Goal: Task Accomplishment & Management: Complete application form

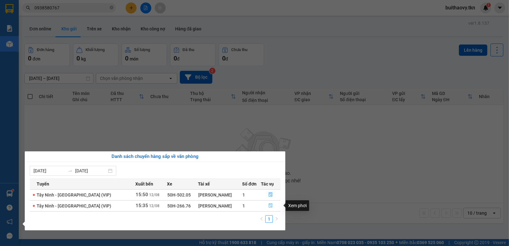
click at [267, 206] on button "button" at bounding box center [270, 206] width 19 height 10
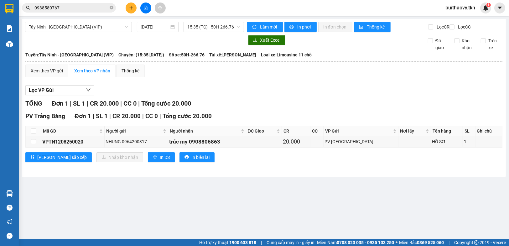
drag, startPoint x: 20, startPoint y: 193, endPoint x: 15, endPoint y: 194, distance: 5.3
click at [20, 193] on main "Tây Ninh - Sài Gòn (VIP) 12/08/2025 15:35 (TC) - 50H-266.76 Làm mới In phơi In …" at bounding box center [254, 119] width 509 height 239
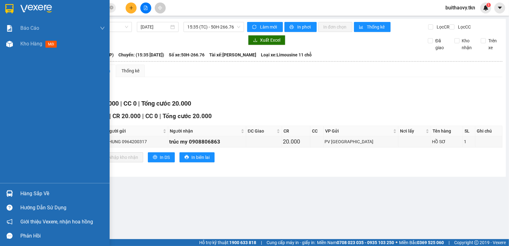
click at [12, 194] on img at bounding box center [9, 193] width 7 height 7
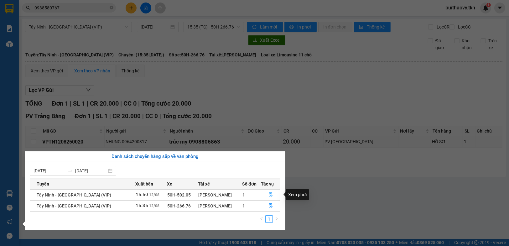
click at [269, 194] on icon "file-done" at bounding box center [271, 194] width 4 height 4
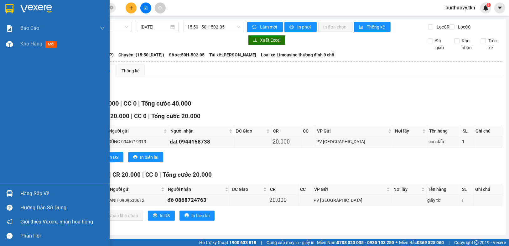
click at [20, 192] on div "Hàng sắp về" at bounding box center [62, 193] width 85 height 9
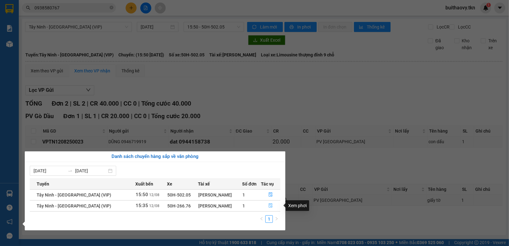
click at [270, 207] on icon "file-done" at bounding box center [271, 205] width 4 height 4
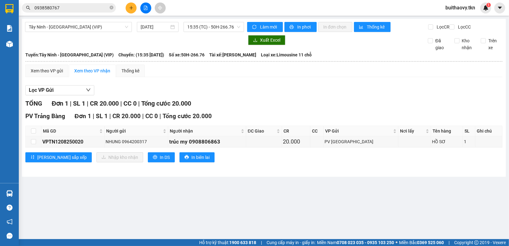
click at [36, 134] on th at bounding box center [34, 131] width 16 height 10
click at [34, 134] on input "checkbox" at bounding box center [33, 131] width 5 height 5
checkbox input "true"
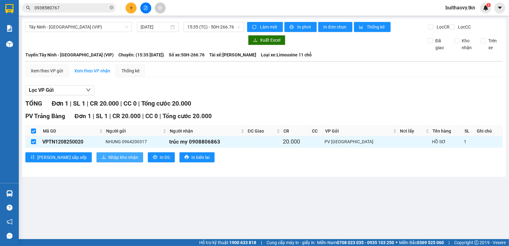
click at [108, 161] on span "Nhập kho nhận" at bounding box center [123, 157] width 30 height 7
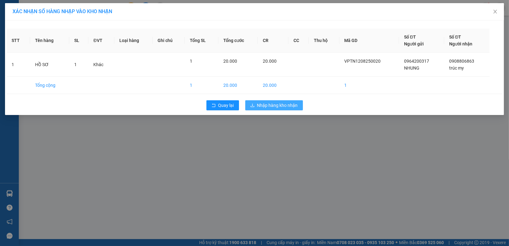
click at [265, 103] on span "Nhập hàng kho nhận" at bounding box center [277, 105] width 41 height 7
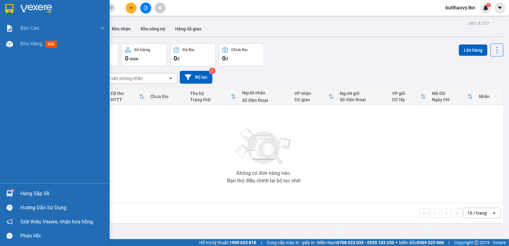
click at [8, 188] on div "Hàng sắp về" at bounding box center [55, 194] width 110 height 14
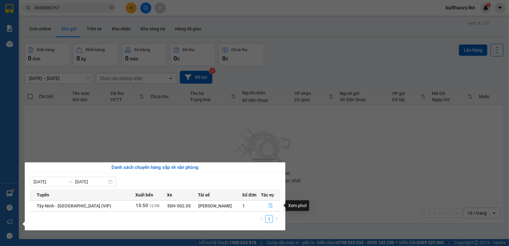
click at [272, 207] on button "button" at bounding box center [270, 206] width 19 height 10
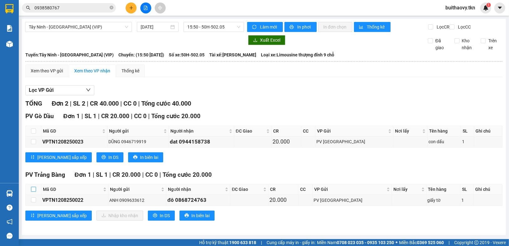
click at [34, 192] on input "checkbox" at bounding box center [33, 189] width 5 height 5
checkbox input "true"
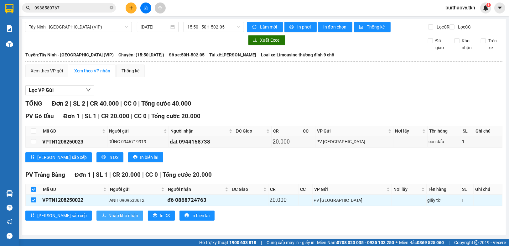
click at [108, 218] on span "Nhập kho nhận" at bounding box center [123, 215] width 30 height 7
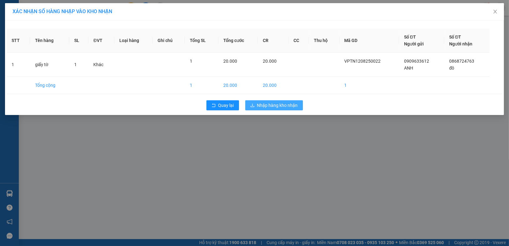
click at [274, 104] on span "Nhập hàng kho nhận" at bounding box center [277, 105] width 41 height 7
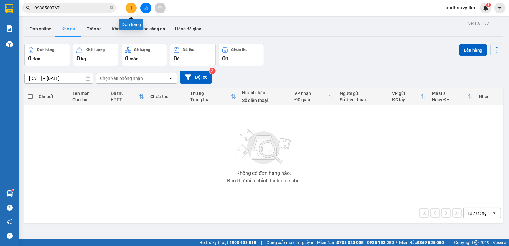
click at [132, 7] on icon "plus" at bounding box center [131, 8] width 4 height 4
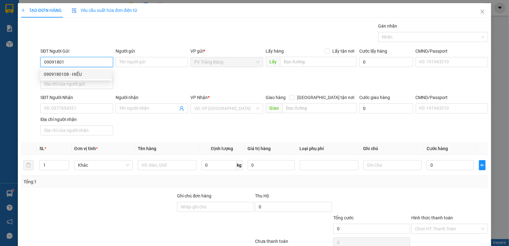
click at [75, 73] on div "0909180108 - HIẾU" at bounding box center [76, 74] width 64 height 7
type input "0909180108"
type input "HIẾU"
type input "0907143209"
type input "VÂN"
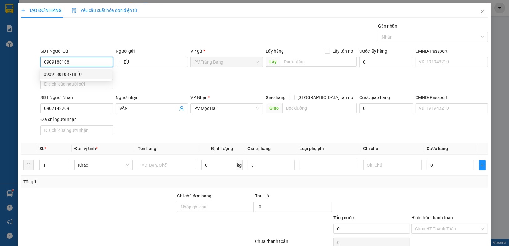
type input "20.000"
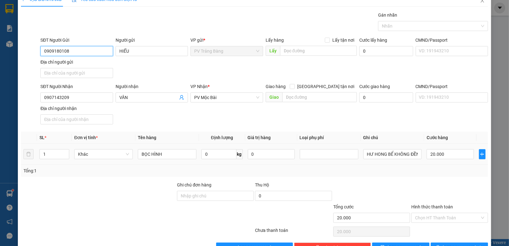
scroll to position [29, 0]
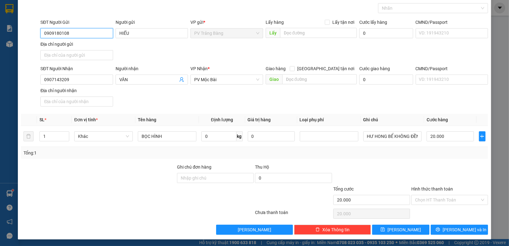
type input "0909180108"
click at [423, 191] on div "Hình thức thanh toán" at bounding box center [450, 190] width 77 height 9
click at [423, 201] on input "Hình thức thanh toán" at bounding box center [447, 199] width 65 height 9
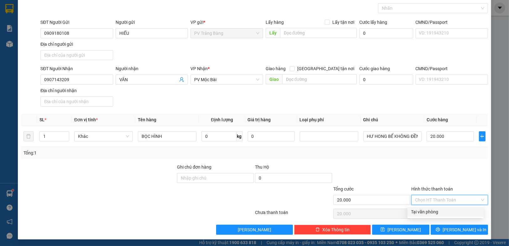
click at [422, 210] on div "Tại văn phòng" at bounding box center [446, 211] width 69 height 7
type input "0"
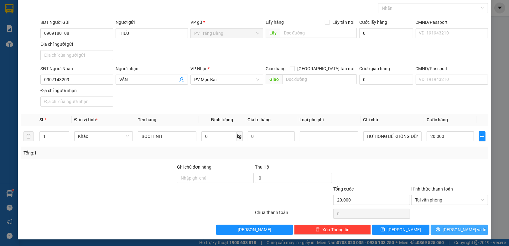
click at [441, 233] on button "Lưu và In" at bounding box center [459, 230] width 57 height 10
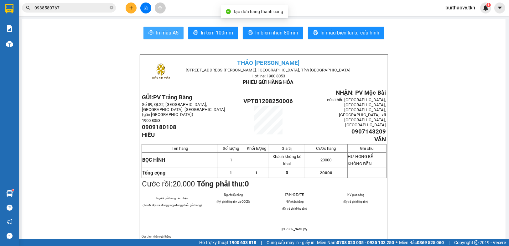
click at [168, 29] on span "In mẫu A5" at bounding box center [167, 33] width 23 height 8
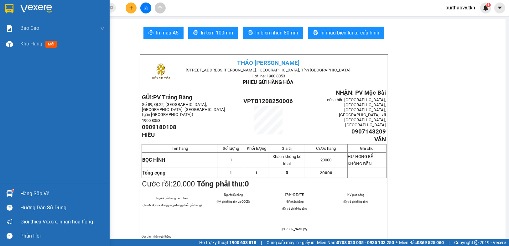
drag, startPoint x: 23, startPoint y: 192, endPoint x: 58, endPoint y: 201, distance: 36.3
click at [23, 191] on div "Hàng sắp về" at bounding box center [62, 193] width 85 height 9
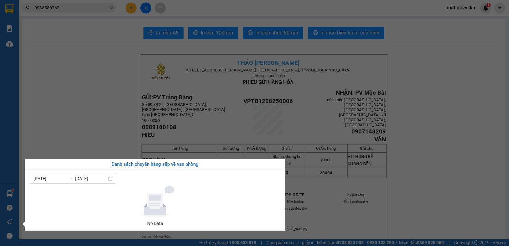
click at [392, 218] on section "Kết quả tìm kiếm ( 53 ) Bộ lọc Mã ĐH Trạng thái Món hàng Thu hộ Tổng cước Chưa …" at bounding box center [254, 123] width 509 height 246
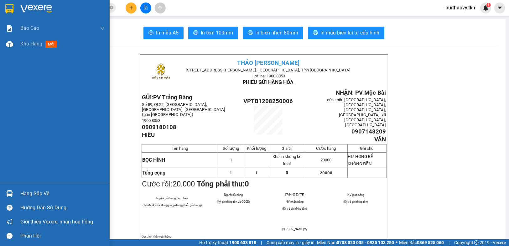
click at [8, 194] on img at bounding box center [9, 193] width 7 height 7
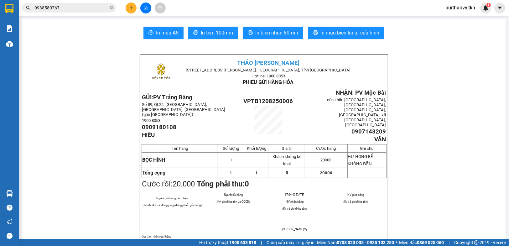
click at [68, 101] on section "Kết quả tìm kiếm ( 53 ) Bộ lọc Mã ĐH Trạng thái Món hàng Thu hộ Tổng cước Chưa …" at bounding box center [254, 123] width 509 height 246
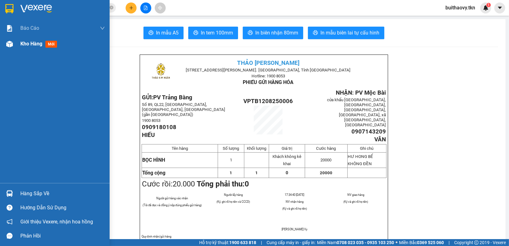
click at [4, 43] on div at bounding box center [9, 44] width 11 height 11
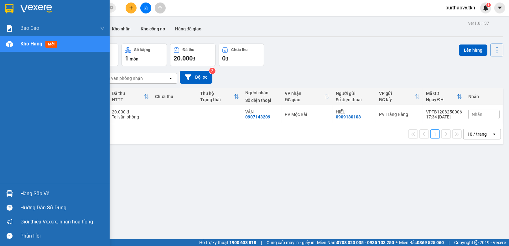
click at [10, 195] on img at bounding box center [9, 193] width 7 height 7
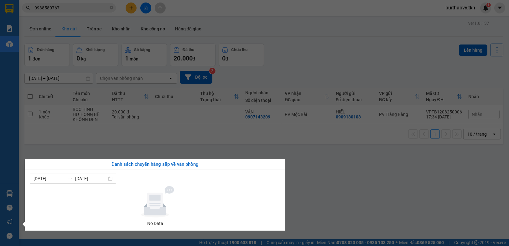
drag, startPoint x: 325, startPoint y: 194, endPoint x: 328, endPoint y: 219, distance: 25.5
click at [325, 195] on section "Kết quả tìm kiếm ( 53 ) Bộ lọc Mã ĐH Trạng thái Món hàng Thu hộ Tổng cước Chưa …" at bounding box center [254, 123] width 509 height 246
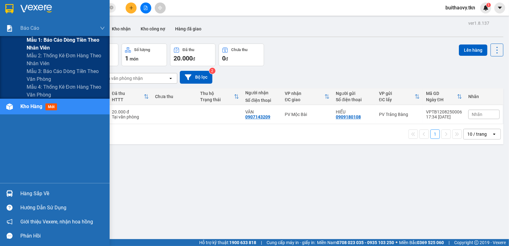
click at [39, 45] on span "Mẫu 1: Báo cáo dòng tiền theo nhân viên" at bounding box center [66, 44] width 78 height 16
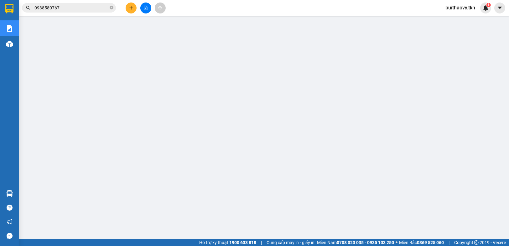
click at [462, 6] on span "buithaovy.tkn" at bounding box center [461, 8] width 40 height 8
click at [458, 20] on span "Đăng xuất" at bounding box center [463, 19] width 27 height 7
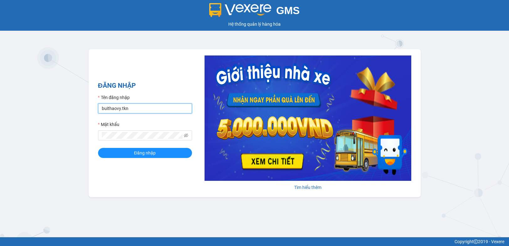
click at [146, 109] on input "buithaovy.tkn" at bounding box center [145, 108] width 94 height 10
type input "trankhanhhoa.tkn"
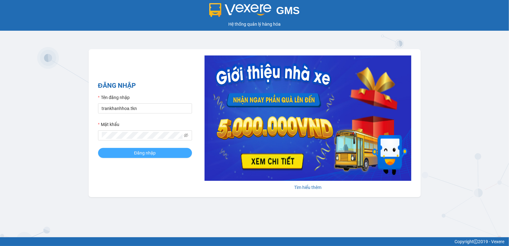
click at [148, 157] on button "Đăng nhập" at bounding box center [145, 153] width 94 height 10
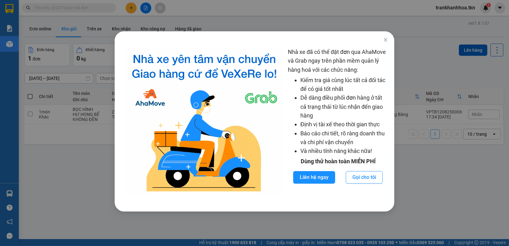
click at [439, 175] on div "Nhà xe đã có thể đặt đơn qua AhaMove và Grab ngay trên phần mềm quản lý hàng ho…" at bounding box center [254, 123] width 509 height 246
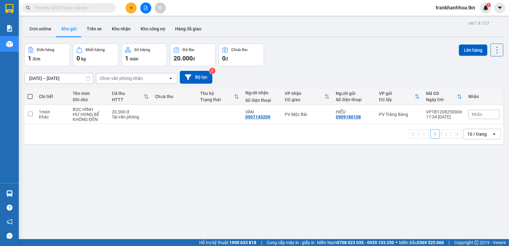
click at [395, 173] on div "ver 1.8.137 Đơn online Kho gửi Trên xe Kho nhận Kho công nợ Hàng đã giao Đơn hà…" at bounding box center [264, 142] width 484 height 246
click at [453, 9] on span "trankhanhhoa.tkn" at bounding box center [456, 8] width 50 height 8
click at [450, 21] on span "Đăng xuất" at bounding box center [458, 19] width 37 height 7
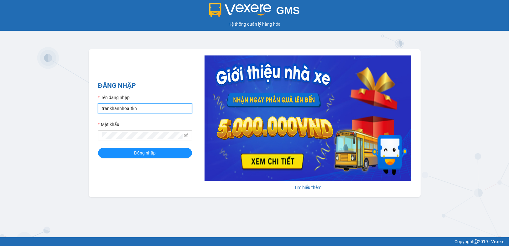
click at [157, 108] on input "trankhanhhoa.tkn" at bounding box center [145, 108] width 94 height 10
type input "buithaovy.tkn"
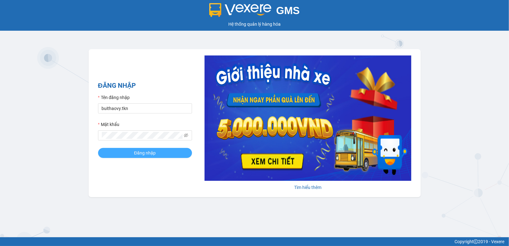
click at [155, 155] on span "Đăng nhập" at bounding box center [145, 153] width 22 height 7
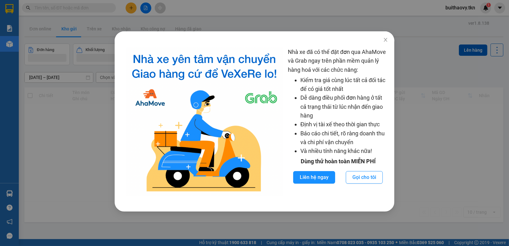
click at [128, 13] on div "Nhà xe đã có thể đặt đơn qua AhaMove và Grab ngay trên phần mềm quản lý hàng ho…" at bounding box center [254, 123] width 509 height 246
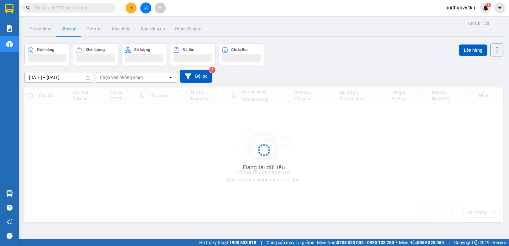
click at [130, 8] on body "Kết quả tìm kiếm ( 0 ) Bộ lọc No Data buithaovy.tkn 1 Báo cáo Mẫu 1: Báo cáo dò…" at bounding box center [254, 123] width 509 height 246
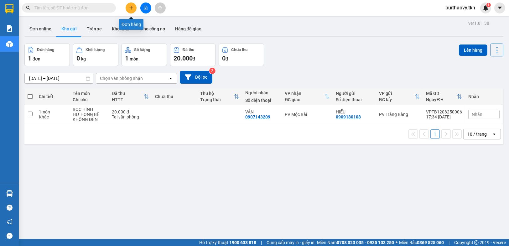
click at [131, 7] on icon "plus" at bounding box center [131, 7] width 0 height 3
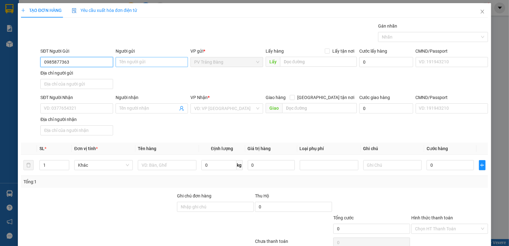
type input "0985877363"
click at [157, 61] on input "Người gửi" at bounding box center [152, 62] width 72 height 10
type input "CHỊ [PERSON_NAME]"
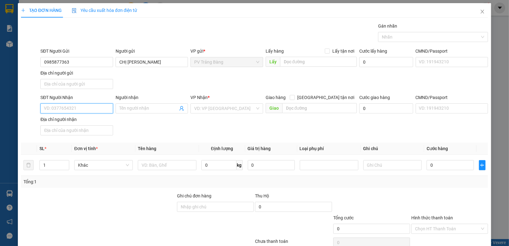
click at [63, 110] on input "SĐT Người Nhận" at bounding box center [76, 108] width 72 height 10
type input "0"
click at [224, 107] on input "search" at bounding box center [224, 108] width 61 height 9
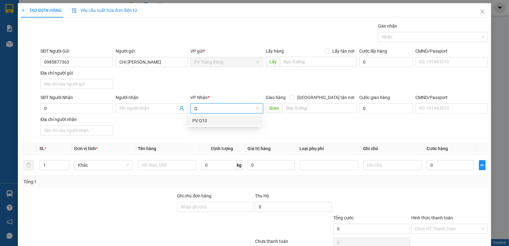
type input "Q1"
click at [219, 122] on div "PV Q10" at bounding box center [224, 120] width 64 height 7
click at [173, 171] on td at bounding box center [167, 165] width 64 height 21
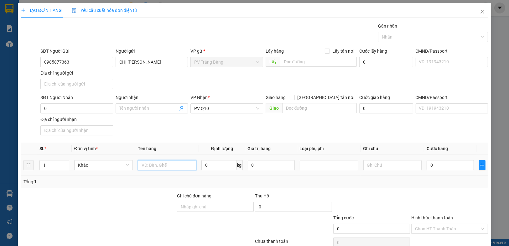
click at [172, 166] on input "text" at bounding box center [167, 165] width 59 height 10
type input "HỒ SƠ"
click at [371, 170] on div at bounding box center [393, 165] width 59 height 13
click at [372, 167] on input "text" at bounding box center [393, 165] width 59 height 10
type input "U"
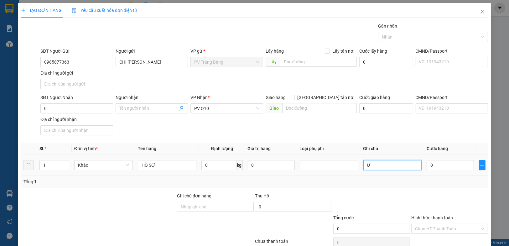
type input "Ư"
type input "HƯ KHÔNG ĐỀN"
click at [451, 165] on input "0" at bounding box center [450, 165] width 47 height 10
type input "3"
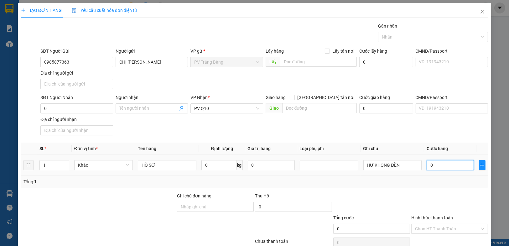
type input "3"
type input "30"
type input "300"
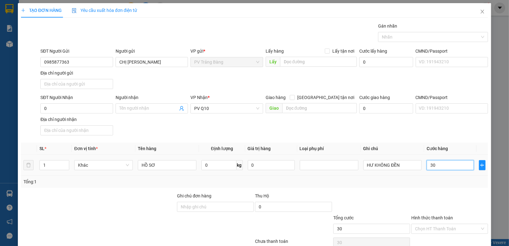
type input "300"
type input "3.000"
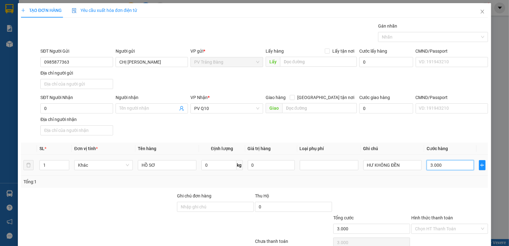
type input "30.000"
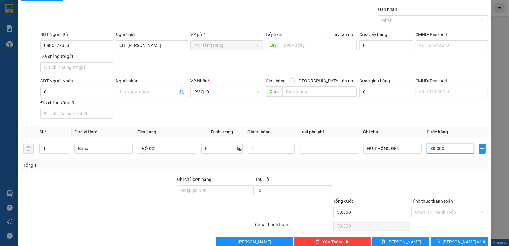
scroll to position [29, 0]
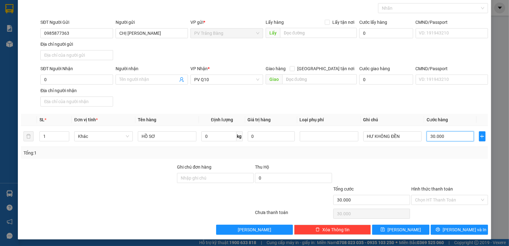
type input "30.000"
click at [434, 206] on div "Hình thức thanh toán Chọn HT Thanh Toán" at bounding box center [450, 197] width 77 height 22
click at [434, 201] on input "Hình thức thanh toán" at bounding box center [447, 199] width 65 height 9
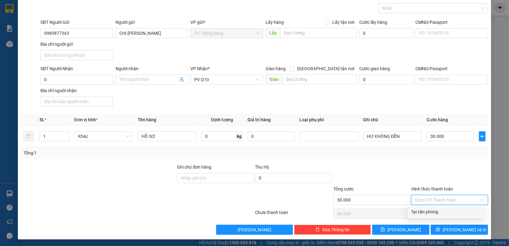
click at [434, 208] on div "Tại văn phòng" at bounding box center [446, 211] width 69 height 7
type input "0"
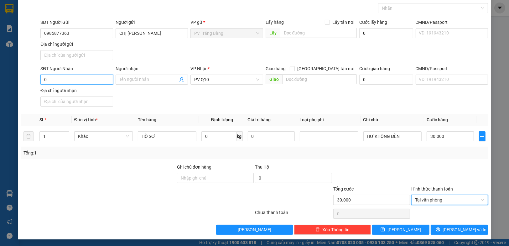
click at [93, 75] on input "0" at bounding box center [76, 80] width 72 height 10
type input "0392970708"
click at [134, 81] on input "Người nhận" at bounding box center [148, 79] width 59 height 7
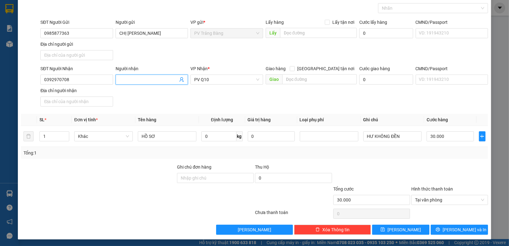
type input "D"
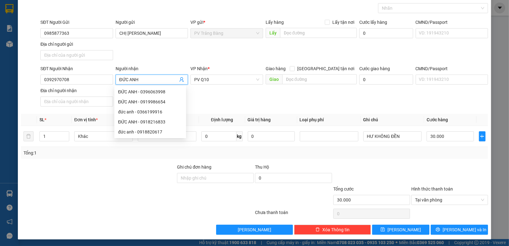
type input "ĐỨC ANH"
click at [438, 210] on div at bounding box center [450, 214] width 78 height 13
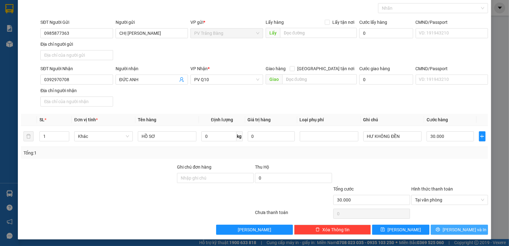
click at [440, 225] on button "Lưu và In" at bounding box center [459, 230] width 57 height 10
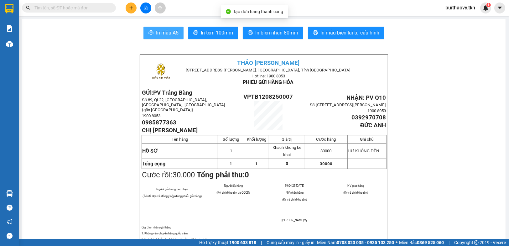
click at [155, 28] on button "In mẫu A5" at bounding box center [164, 33] width 40 height 13
click at [465, 0] on div "Kết quả tìm kiếm ( 0 ) Bộ lọc No Data buithaovy.tkn 1" at bounding box center [254, 8] width 509 height 16
click at [464, 7] on span "buithaovy.tkn" at bounding box center [461, 8] width 40 height 8
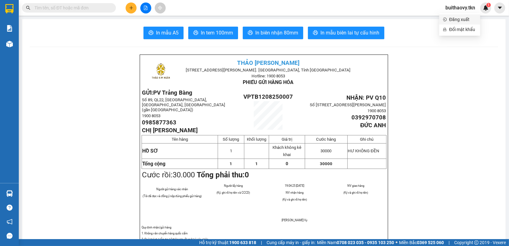
click at [460, 19] on span "Đăng xuất" at bounding box center [463, 19] width 27 height 7
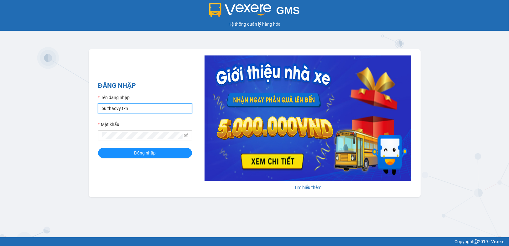
click at [136, 108] on input "buithaovy.tkn" at bounding box center [145, 108] width 94 height 10
type input "trankhanhhoa.tkn"
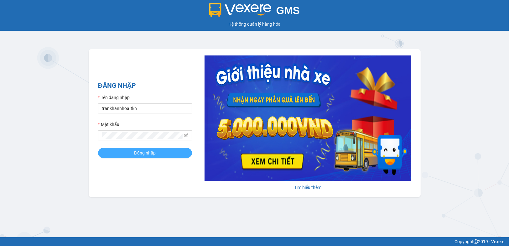
click at [154, 155] on span "Đăng nhập" at bounding box center [145, 153] width 22 height 7
